Goal: Find specific page/section: Find specific page/section

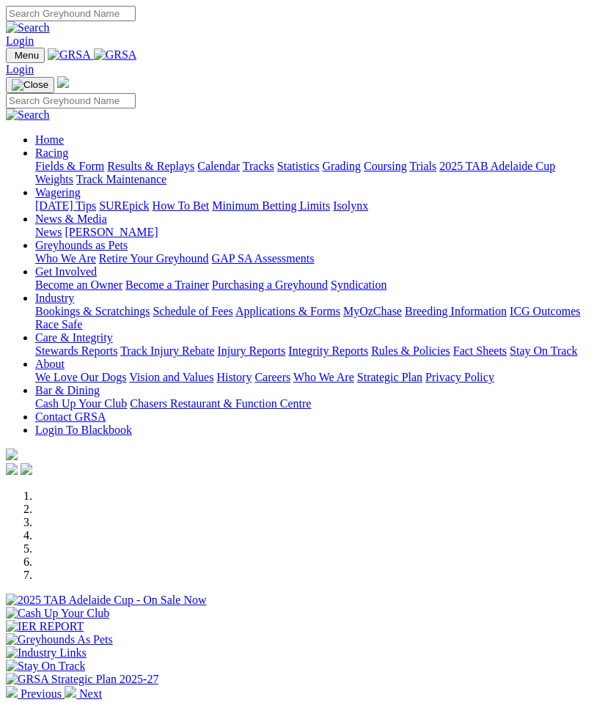
scroll to position [391, 0]
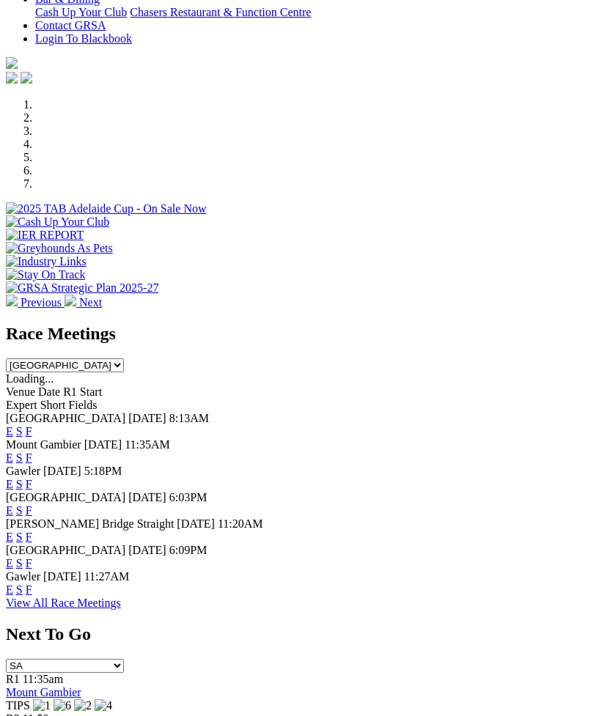
click at [32, 531] on link "F" at bounding box center [29, 537] width 7 height 12
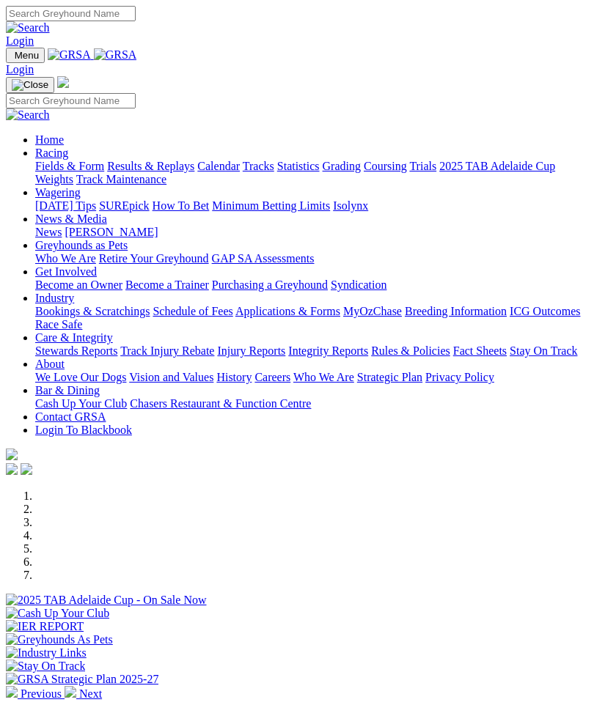
scroll to position [391, 0]
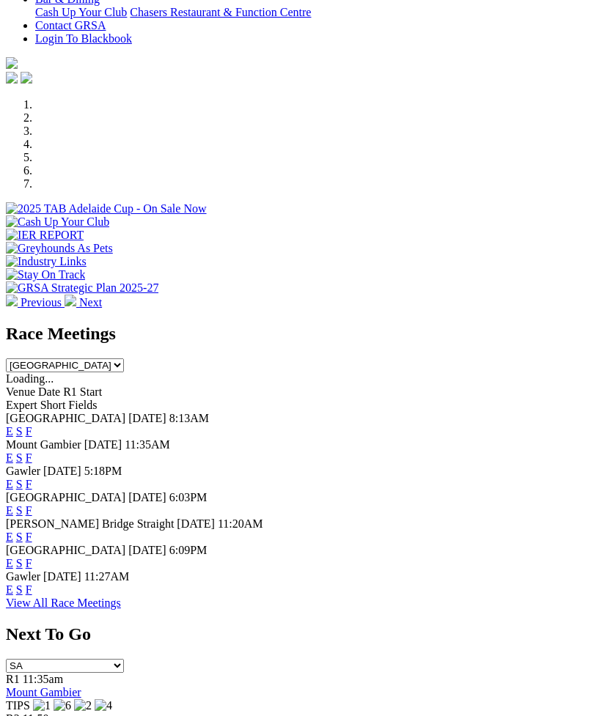
click at [32, 478] on link "F" at bounding box center [29, 484] width 7 height 12
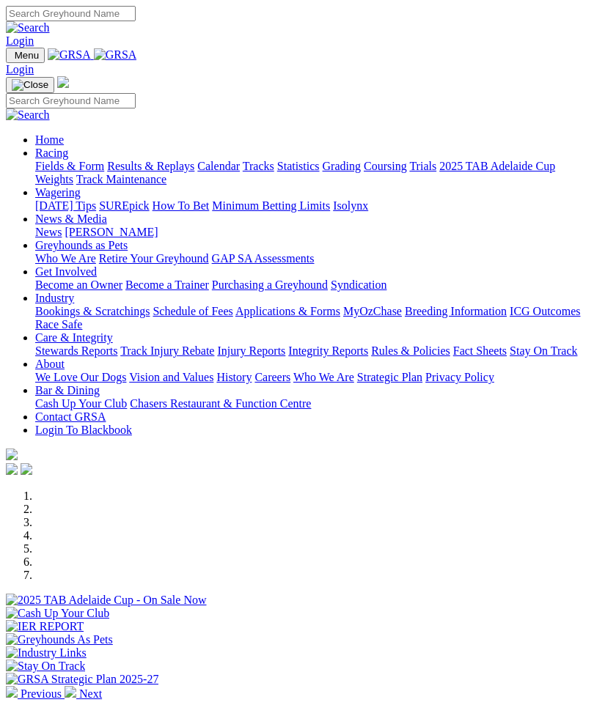
scroll to position [391, 0]
